Goal: Navigation & Orientation: Find specific page/section

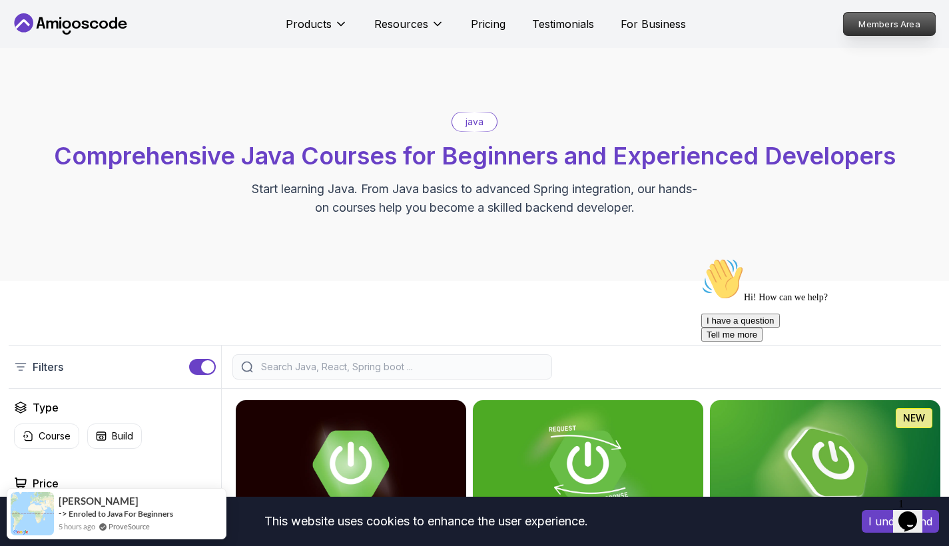
click at [888, 22] on p "Members Area" at bounding box center [890, 24] width 92 height 23
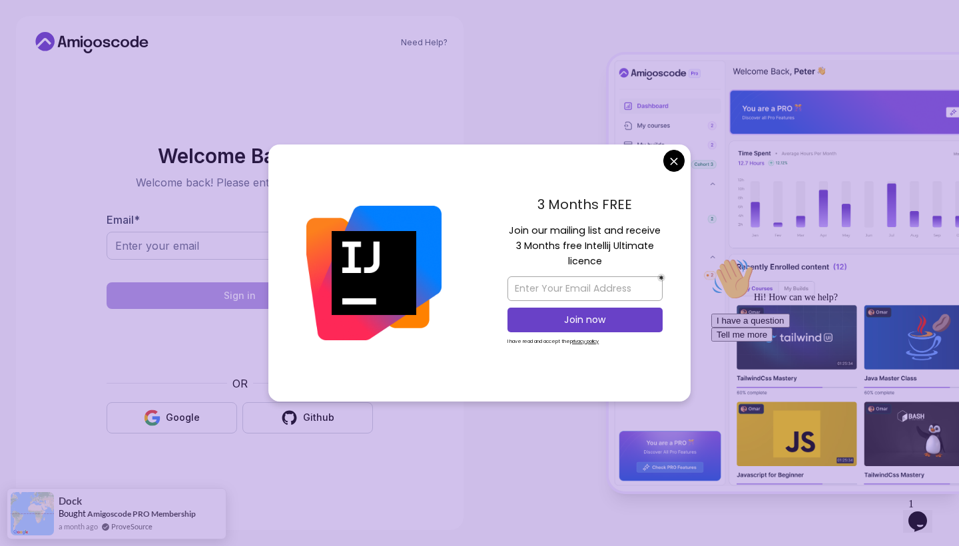
click at [673, 164] on body "Need Help? Welcome Back 👋 Welcome back! Please enter your details. Email * Sign…" at bounding box center [479, 273] width 959 height 546
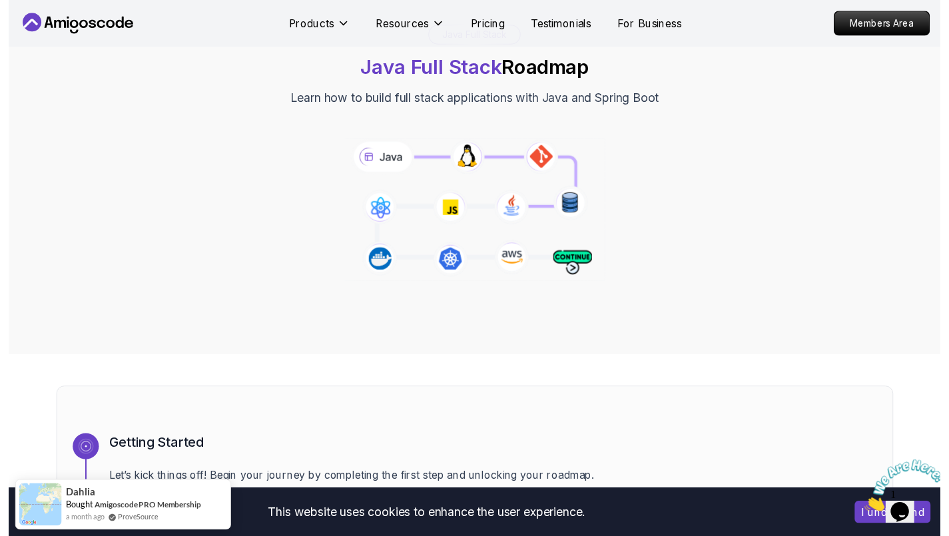
scroll to position [50, 0]
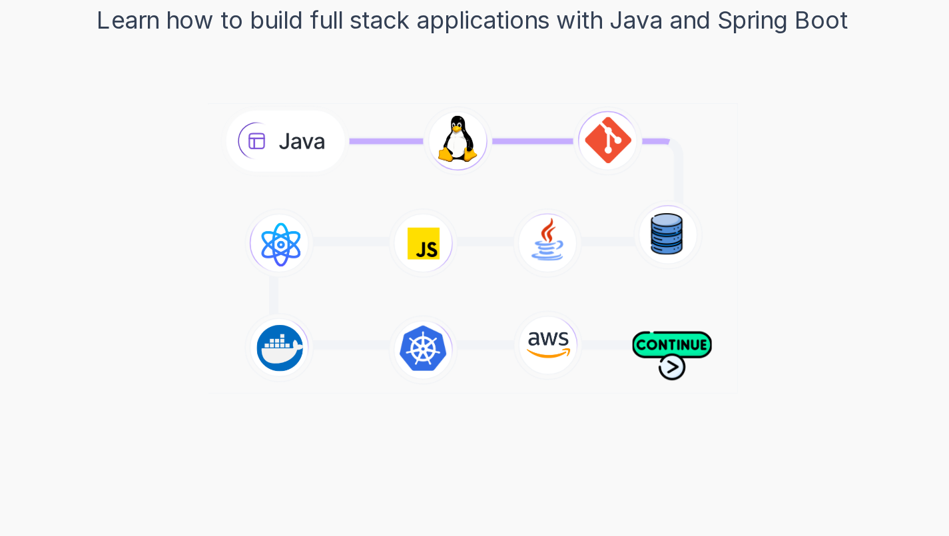
click at [339, 175] on icon at bounding box center [474, 250] width 270 height 151
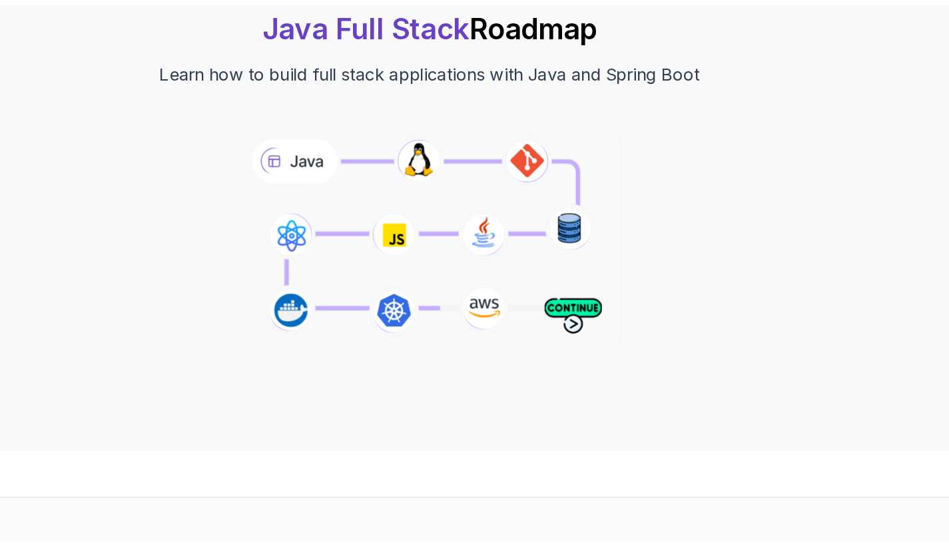
scroll to position [81, 0]
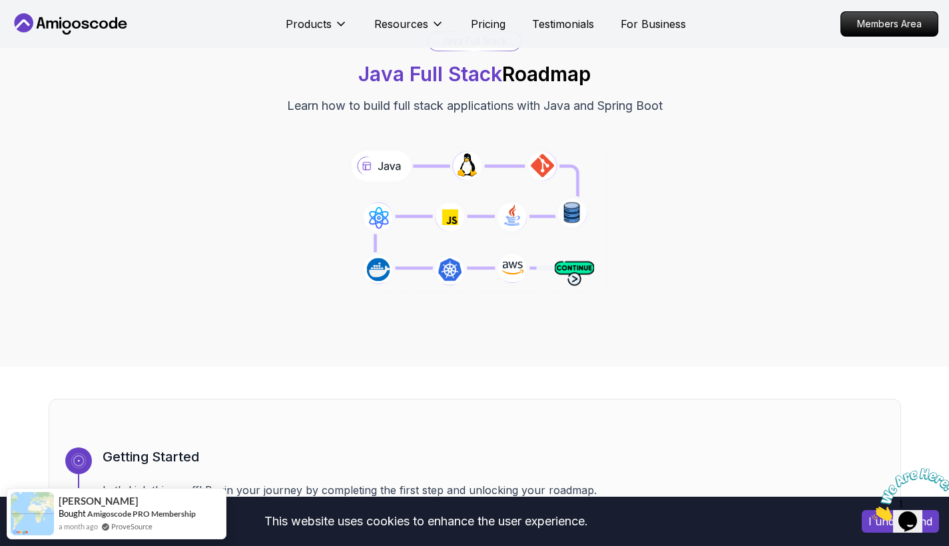
click at [393, 153] on icon at bounding box center [474, 220] width 270 height 151
click at [388, 163] on icon at bounding box center [474, 220] width 270 height 151
click at [391, 163] on icon at bounding box center [474, 220] width 270 height 151
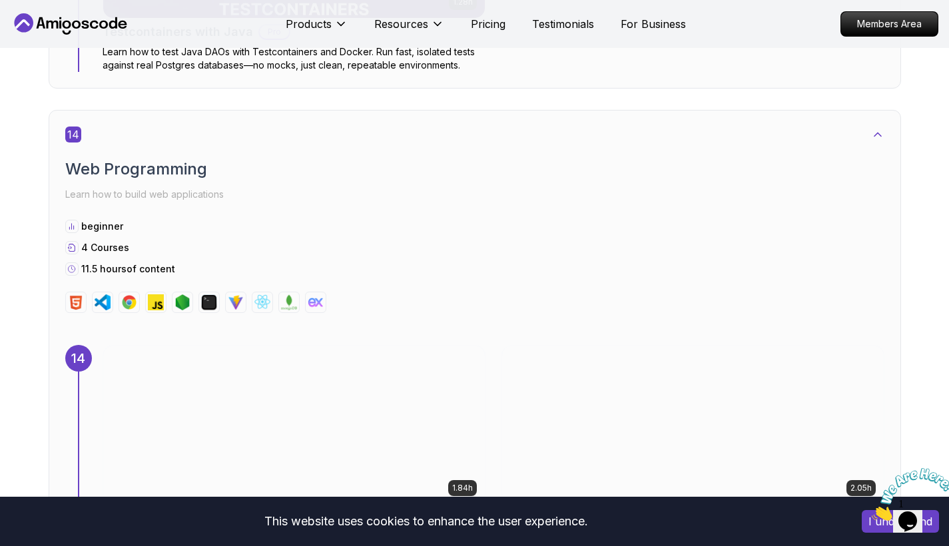
scroll to position [8006, 0]
